Goal: Book appointment/travel/reservation

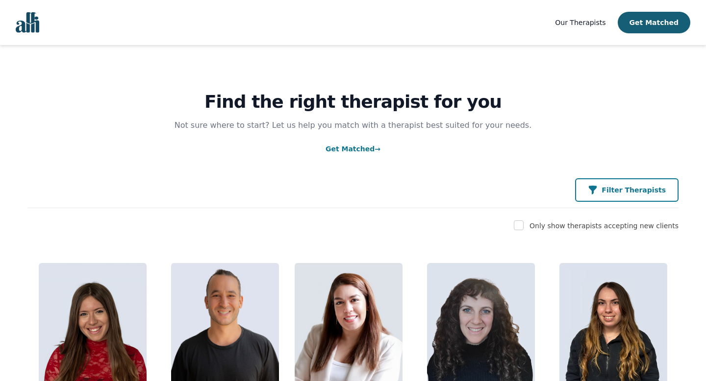
click at [633, 189] on p "Filter Therapists" at bounding box center [634, 190] width 64 height 10
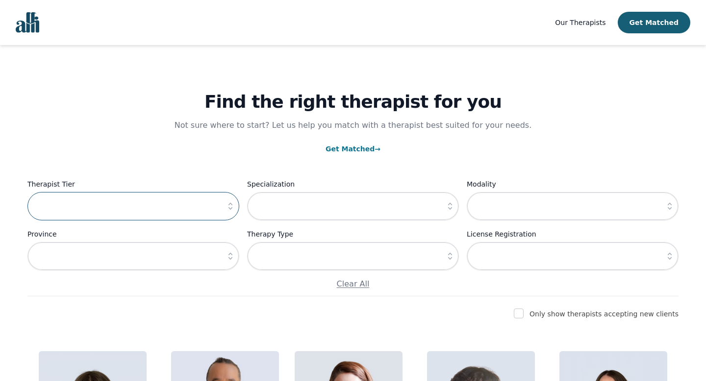
click at [142, 208] on input "text" at bounding box center [133, 206] width 212 height 28
click at [229, 209] on icon "button" at bounding box center [231, 207] width 10 height 10
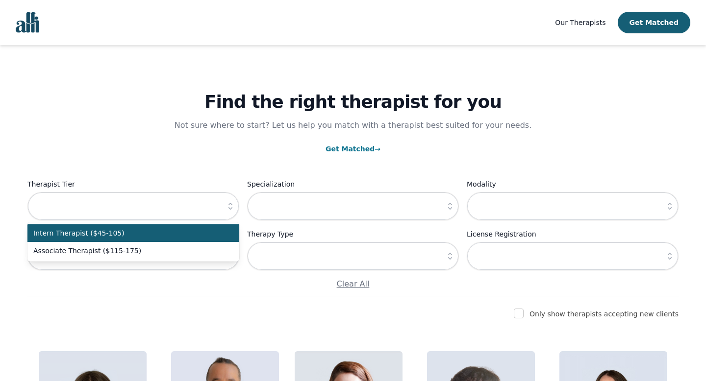
click at [199, 231] on span "Intern Therapist ($45-105)" at bounding box center [127, 233] width 188 height 10
type input "Intern Therapist ($45-105)"
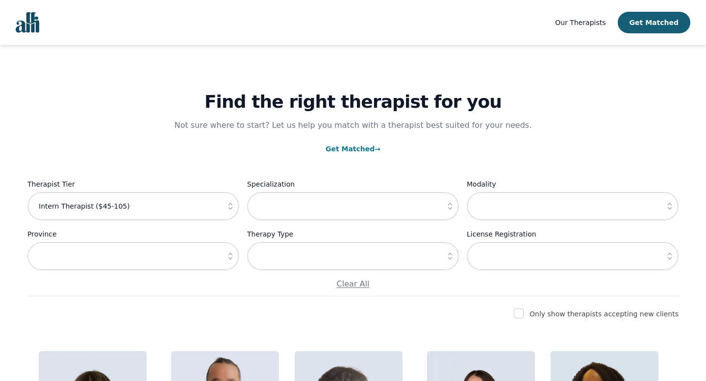
click at [449, 204] on icon "button" at bounding box center [450, 207] width 10 height 10
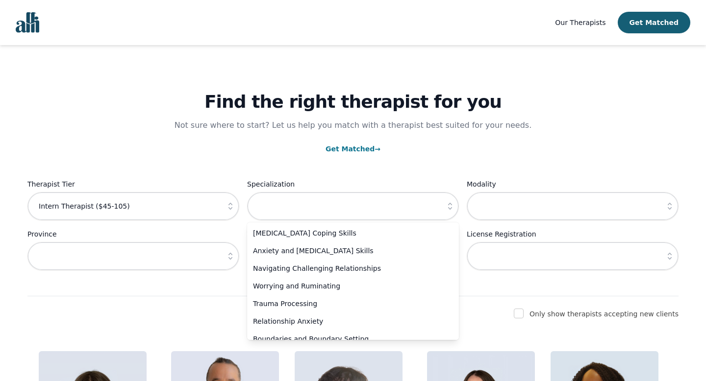
click at [454, 128] on p "Not sure where to start? Let us help you match with a therapist best suited for…" at bounding box center [353, 126] width 377 height 12
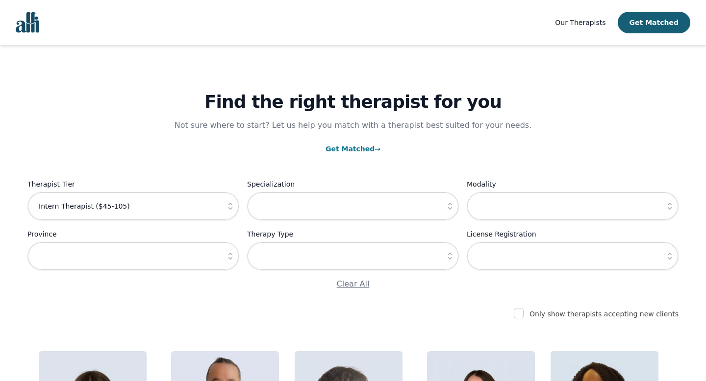
click at [663, 259] on button "button" at bounding box center [670, 256] width 18 height 28
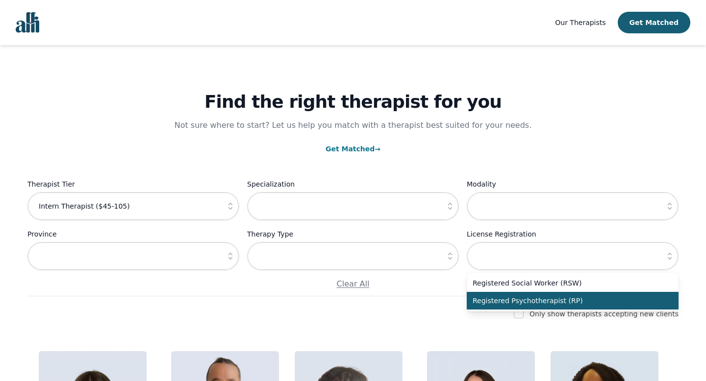
click at [552, 303] on span "Registered Psychotherapist (RP)" at bounding box center [567, 301] width 188 height 10
type input "Registered Psychotherapist (RP)"
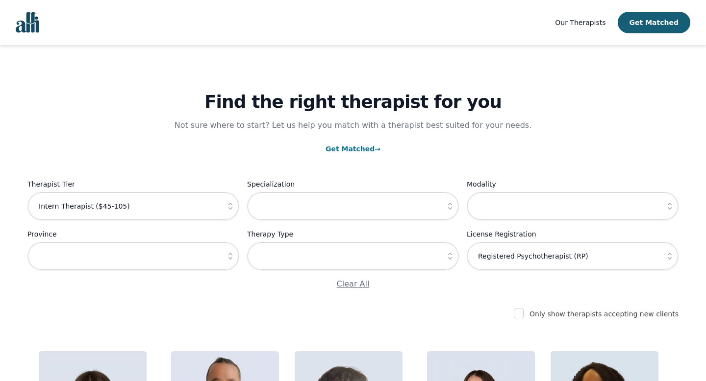
click at [451, 259] on icon "button" at bounding box center [450, 256] width 4 height 7
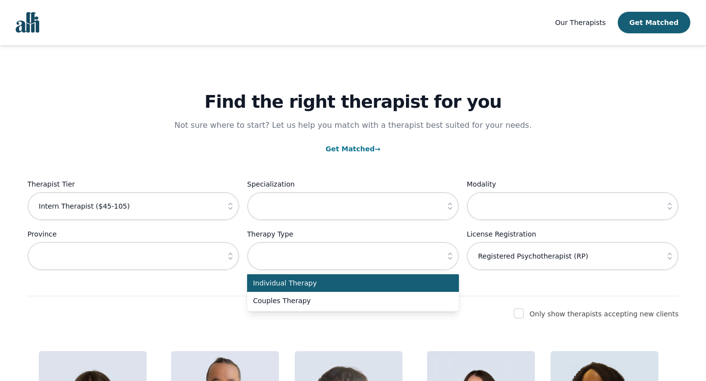
click at [425, 284] on span "Individual Therapy" at bounding box center [347, 283] width 188 height 10
type input "Individual Therapy"
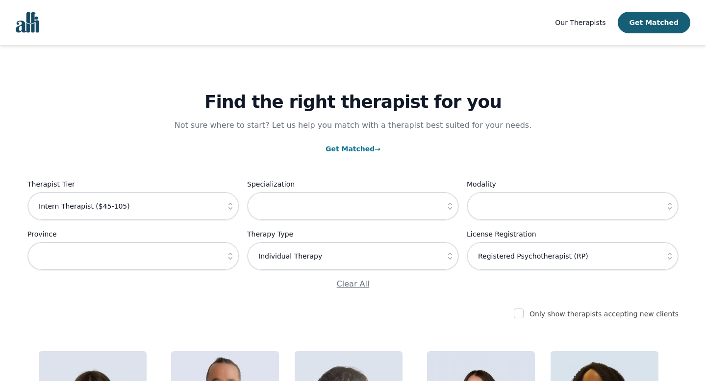
click at [230, 259] on icon "button" at bounding box center [230, 256] width 4 height 7
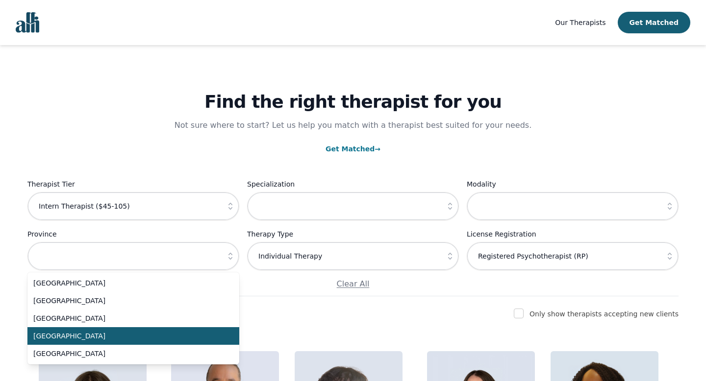
click at [192, 338] on span "Ontario" at bounding box center [127, 336] width 188 height 10
type input "Ontario"
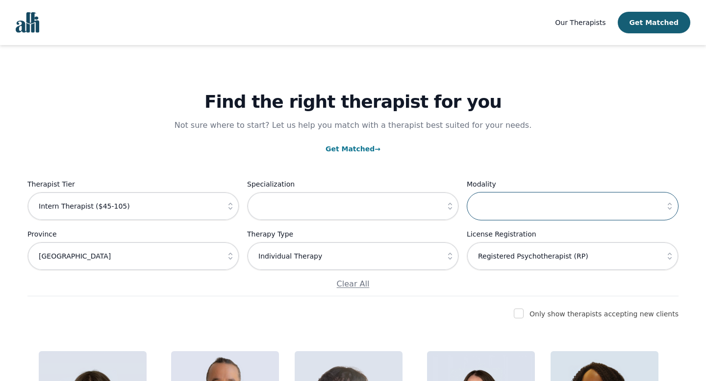
click at [524, 210] on input "text" at bounding box center [573, 206] width 212 height 28
click at [358, 143] on p "Get Matched →" at bounding box center [352, 149] width 651 height 12
click at [356, 150] on link "Get Matched →" at bounding box center [353, 149] width 55 height 8
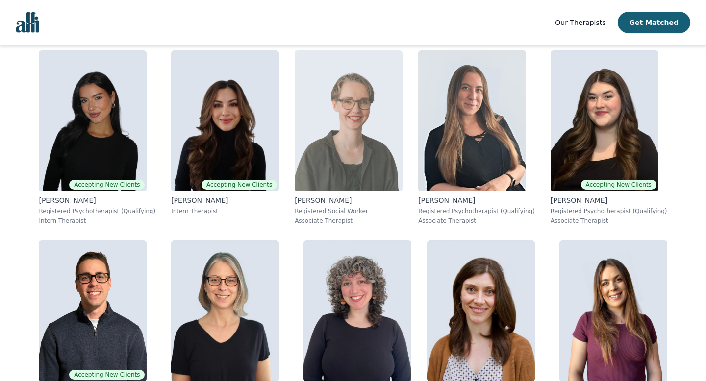
scroll to position [593, 0]
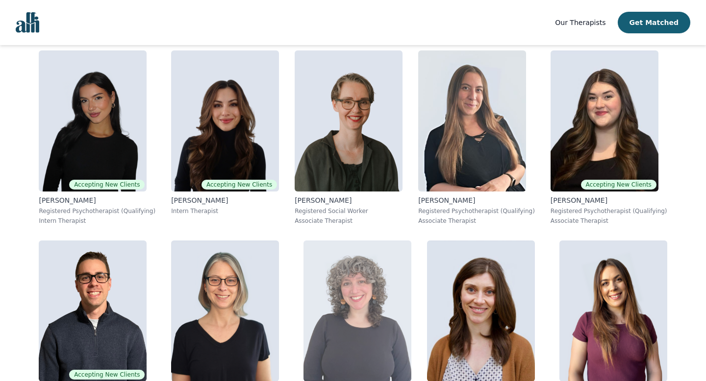
click at [303, 330] on img at bounding box center [357, 311] width 108 height 141
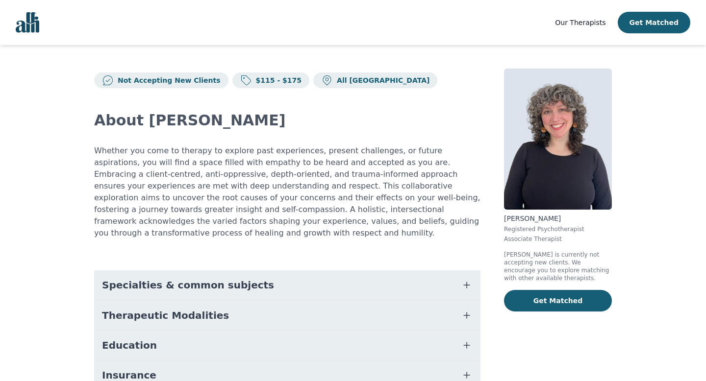
scroll to position [44, 0]
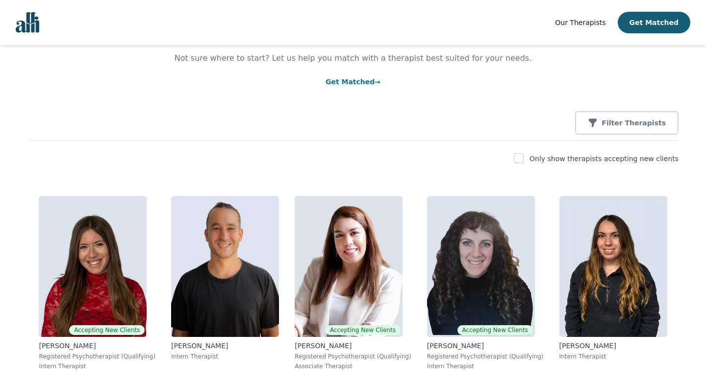
scroll to position [68, 0]
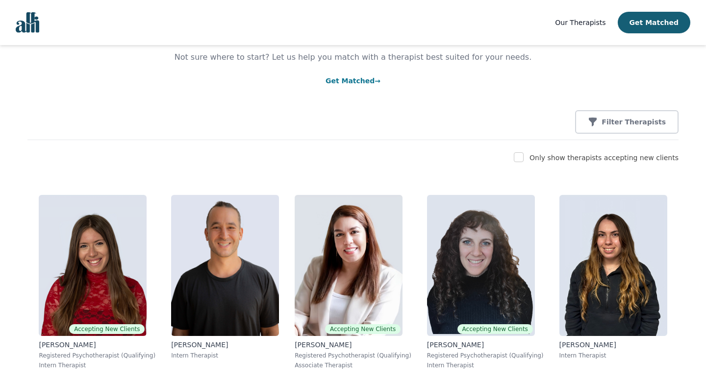
click at [524, 163] on div at bounding box center [519, 158] width 10 height 12
click at [589, 21] on span "Our Therapists" at bounding box center [580, 23] width 50 height 8
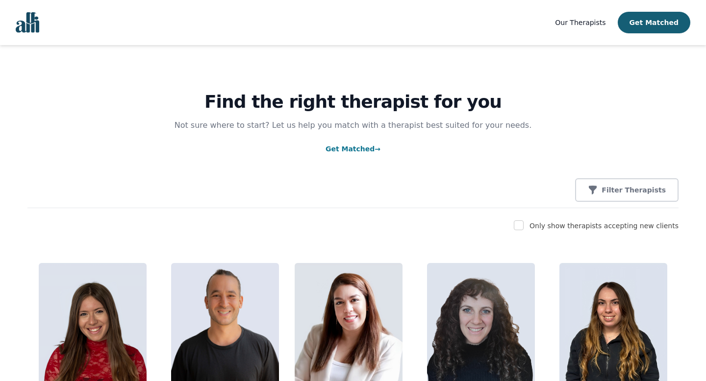
click at [575, 24] on span "Our Therapists" at bounding box center [580, 23] width 50 height 8
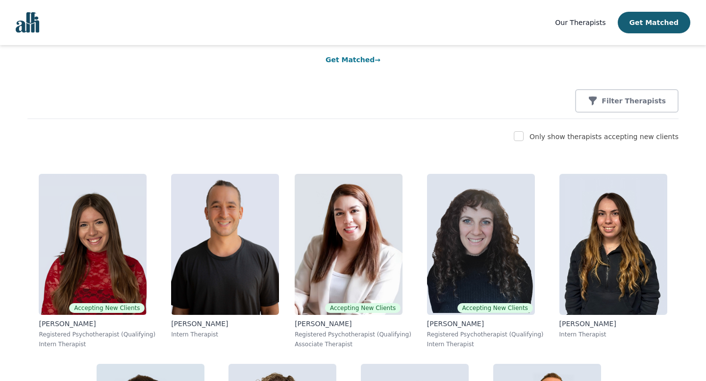
scroll to position [78, 0]
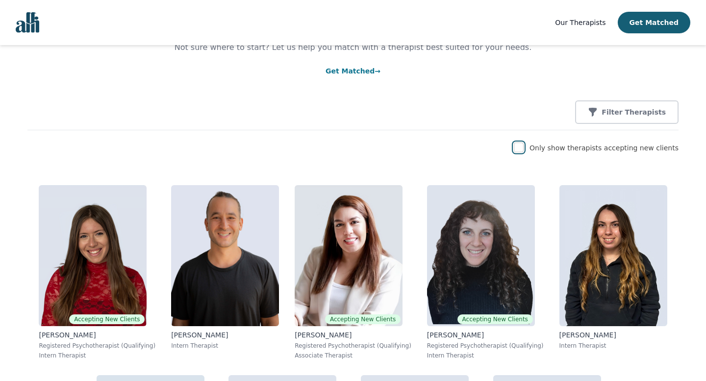
click at [524, 149] on input "checkbox" at bounding box center [519, 148] width 10 height 10
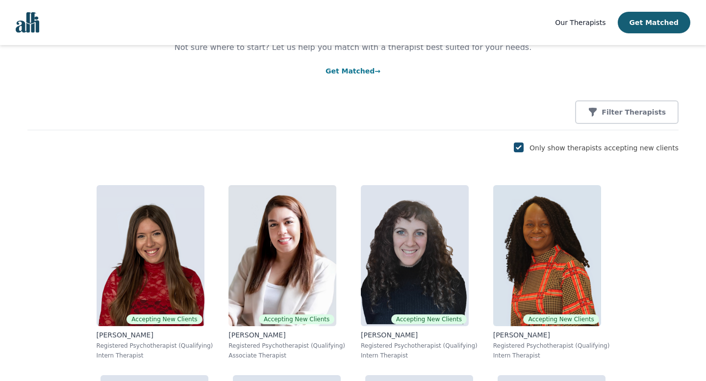
click at [524, 149] on input "checkbox" at bounding box center [519, 148] width 10 height 10
checkbox input "false"
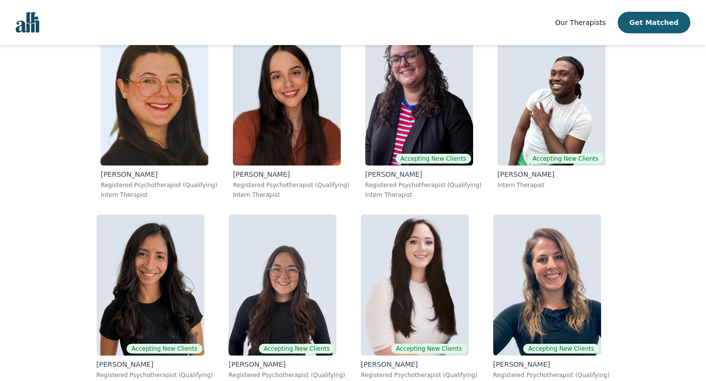
scroll to position [3318, 0]
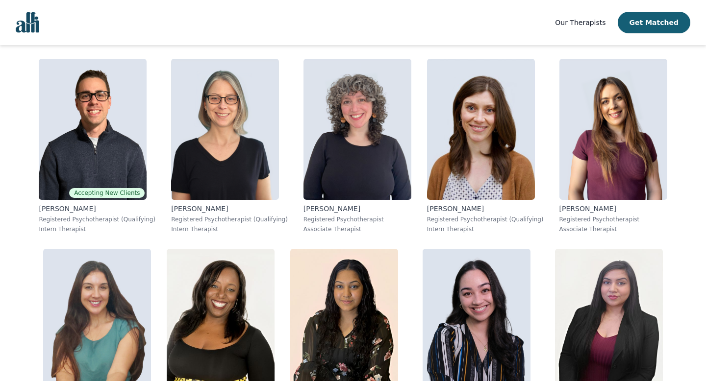
scroll to position [646, 0]
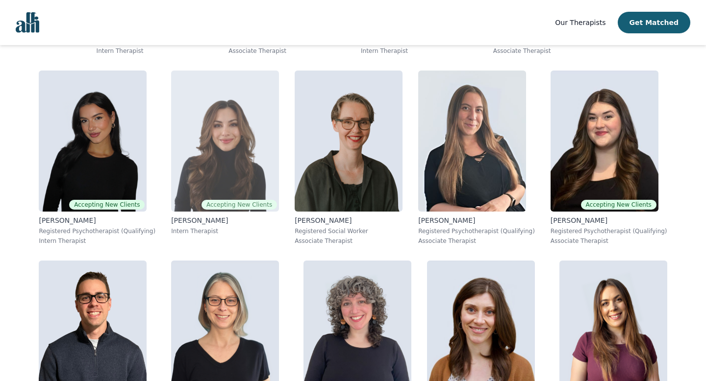
click at [171, 167] on img at bounding box center [225, 141] width 108 height 141
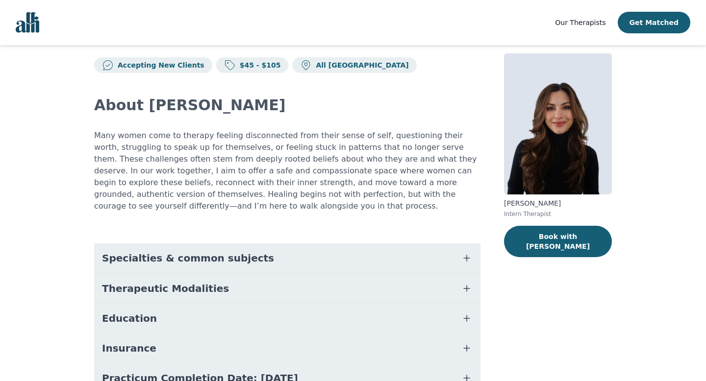
scroll to position [104, 0]
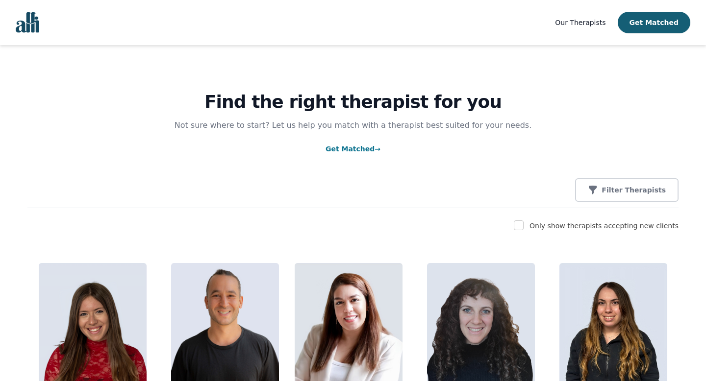
click at [31, 29] on img "Global" at bounding box center [28, 22] width 24 height 21
